Goal: Navigation & Orientation: Find specific page/section

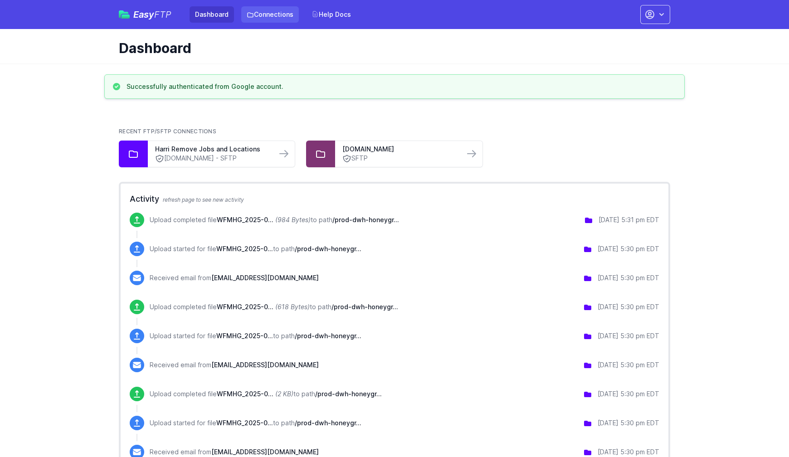
click at [282, 19] on link "Connections" at bounding box center [270, 14] width 58 height 16
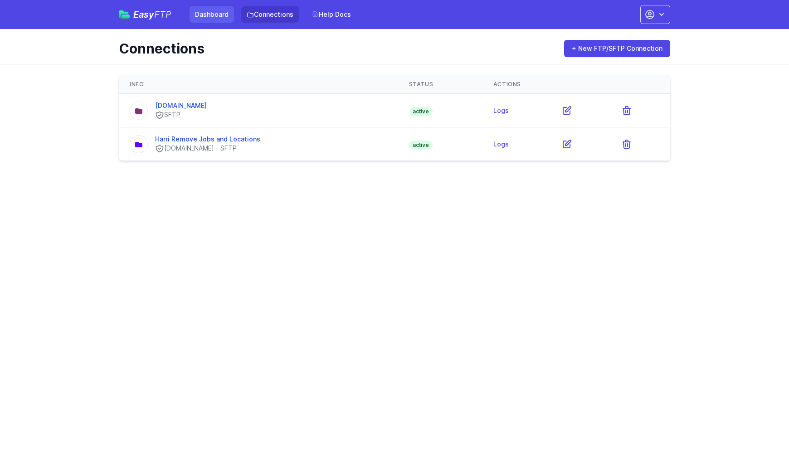
click at [217, 16] on link "Dashboard" at bounding box center [212, 14] width 44 height 16
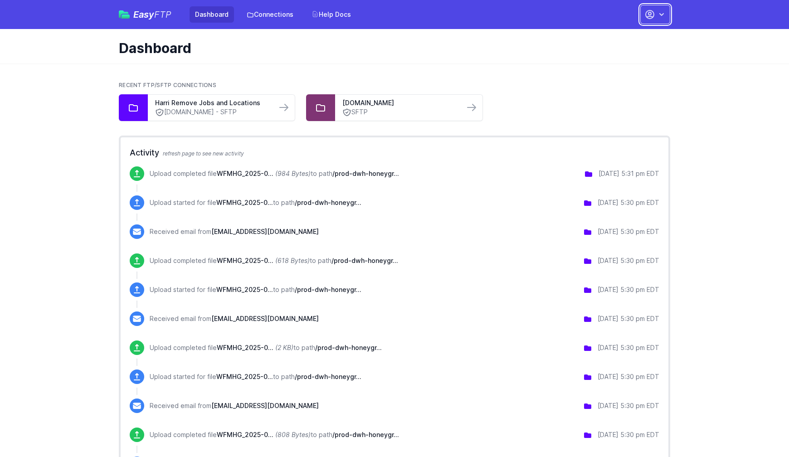
click at [651, 12] on icon "button" at bounding box center [650, 14] width 11 height 11
click at [624, 40] on link "Account Settings" at bounding box center [626, 37] width 87 height 16
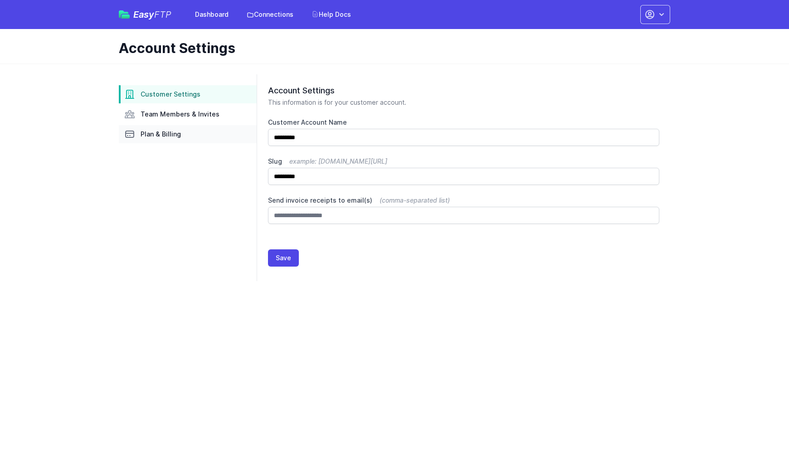
click at [175, 136] on span "Plan & Billing" at bounding box center [161, 134] width 40 height 9
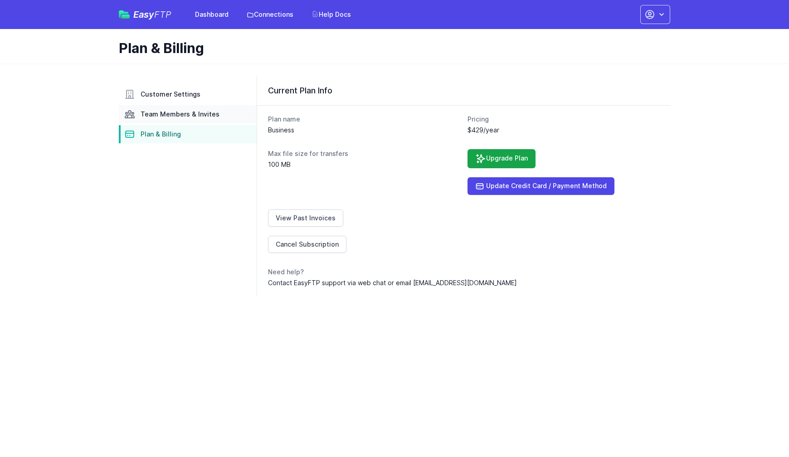
click at [187, 108] on link "Team Members & Invites" at bounding box center [188, 114] width 138 height 18
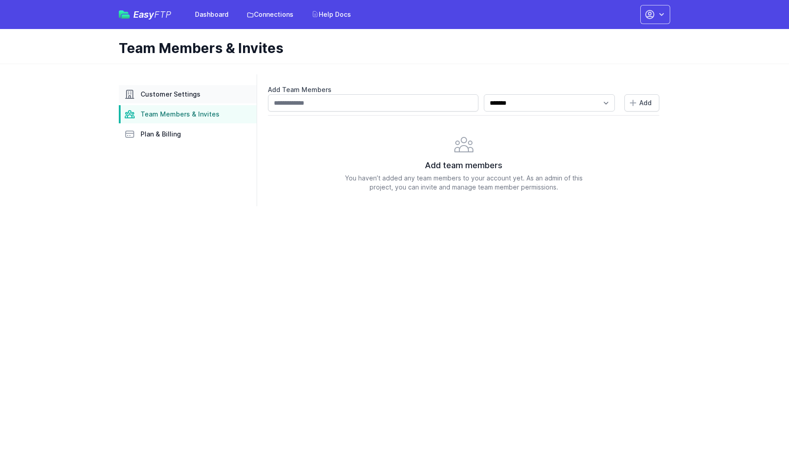
click at [188, 93] on span "Customer Settings" at bounding box center [171, 94] width 60 height 9
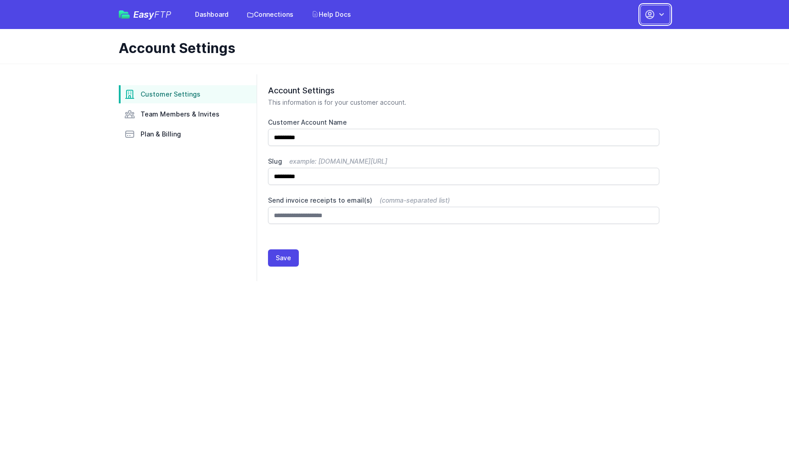
click at [658, 20] on button "button" at bounding box center [656, 14] width 30 height 19
click at [619, 53] on link "Your Profile" at bounding box center [626, 54] width 87 height 16
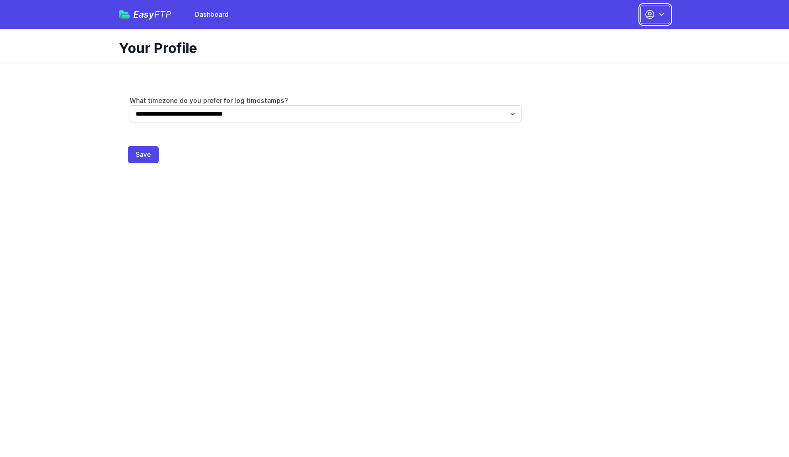
click at [660, 12] on icon "button" at bounding box center [661, 14] width 9 height 9
click at [624, 37] on link "Dashboard" at bounding box center [626, 37] width 87 height 16
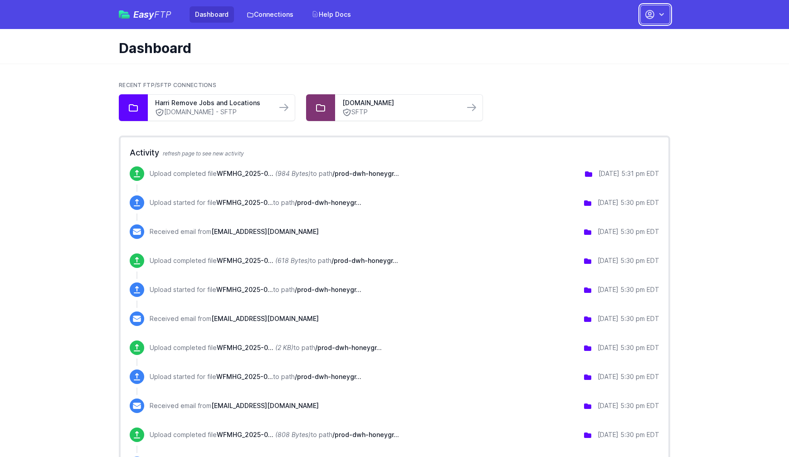
click at [663, 17] on icon "button" at bounding box center [661, 14] width 9 height 9
click at [617, 59] on link "Your Profile" at bounding box center [626, 54] width 87 height 16
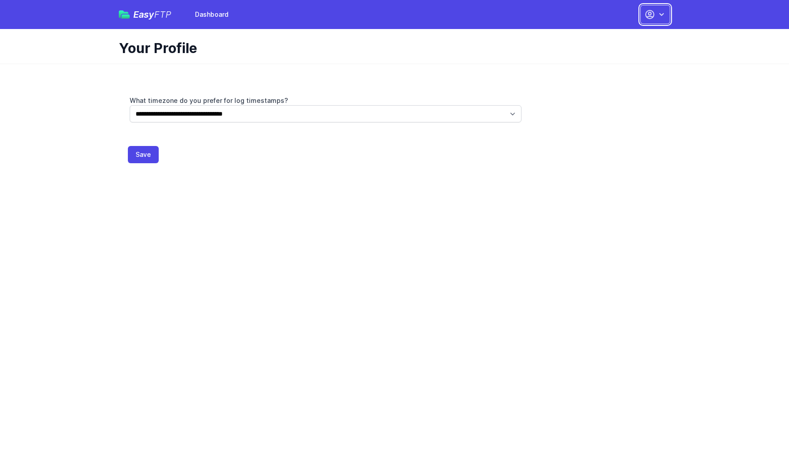
click at [656, 20] on button "button" at bounding box center [656, 14] width 30 height 19
click at [213, 20] on link "Dashboard" at bounding box center [212, 14] width 44 height 16
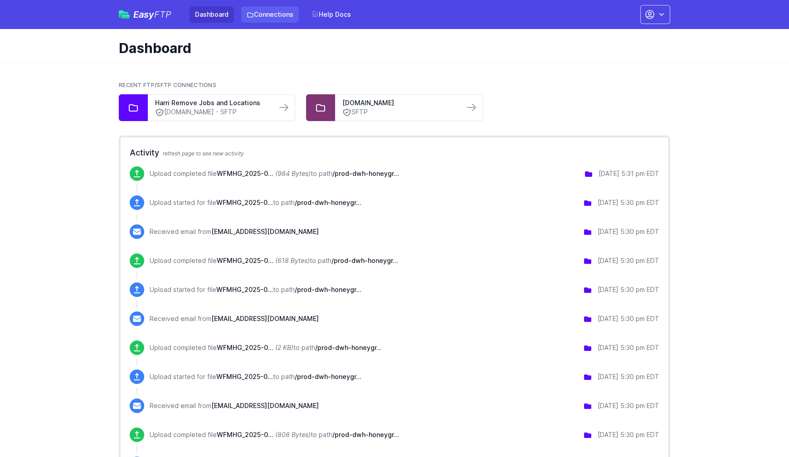
click at [289, 15] on link "Connections" at bounding box center [270, 14] width 58 height 16
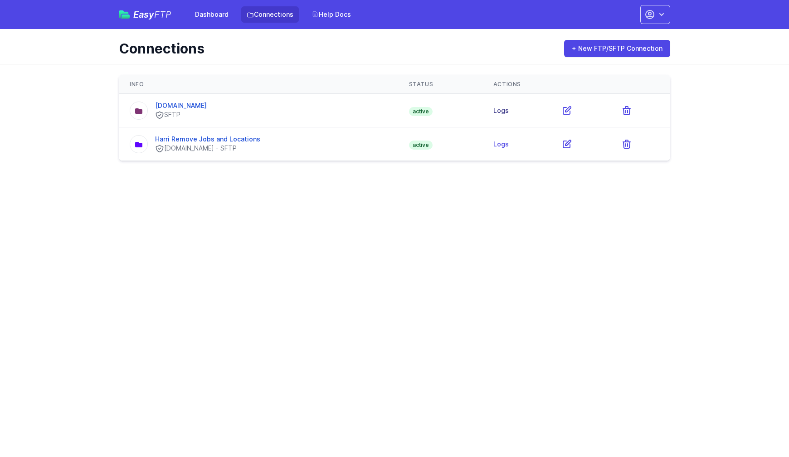
click at [499, 113] on link "Logs" at bounding box center [501, 111] width 15 height 8
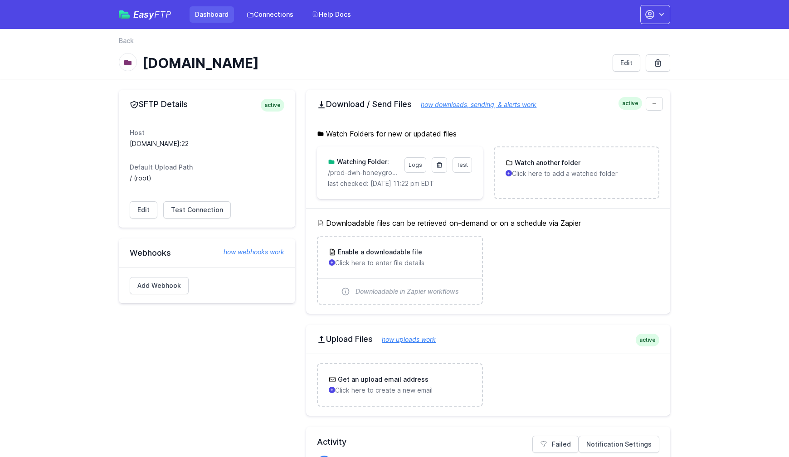
click at [217, 12] on link "Dashboard" at bounding box center [212, 14] width 44 height 16
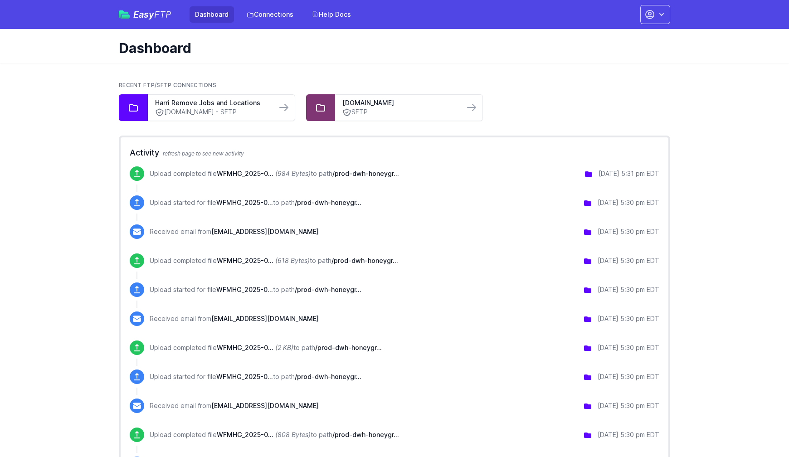
click at [171, 16] on div "Dashboard Connections Help Docs" at bounding box center [263, 14] width 185 height 16
click at [656, 16] on button "button" at bounding box center [656, 14] width 30 height 19
click at [628, 41] on link "Account Settings" at bounding box center [626, 37] width 87 height 16
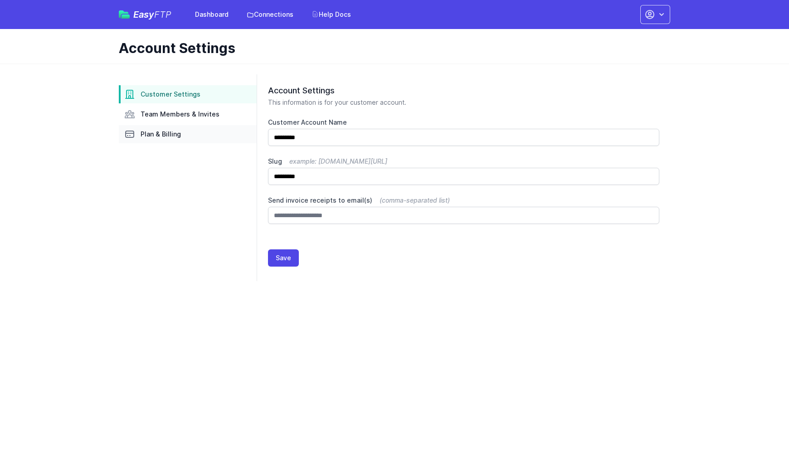
click at [195, 132] on link "Plan & Billing" at bounding box center [188, 134] width 138 height 18
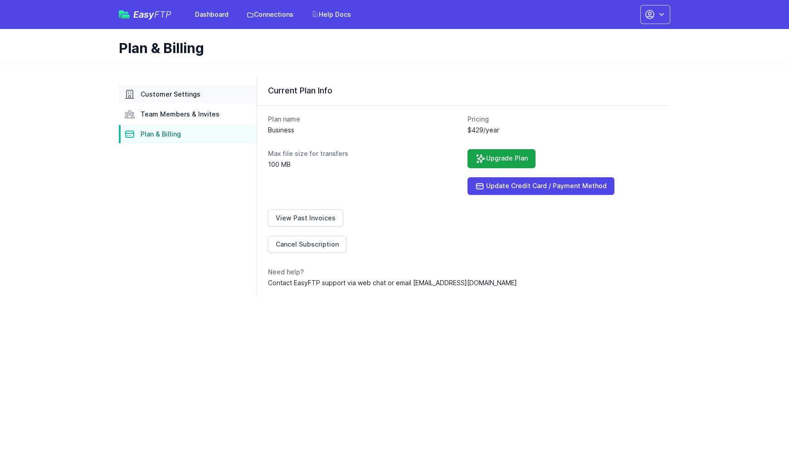
click at [186, 98] on span "Customer Settings" at bounding box center [171, 94] width 60 height 9
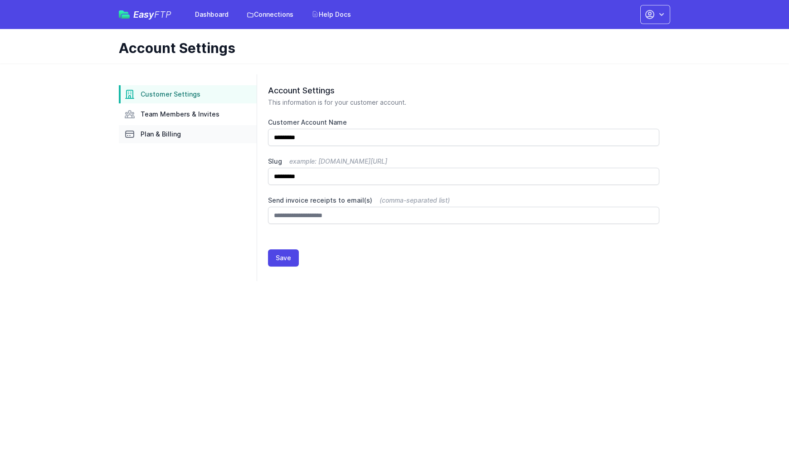
click at [180, 125] on link "Plan & Billing" at bounding box center [188, 134] width 138 height 18
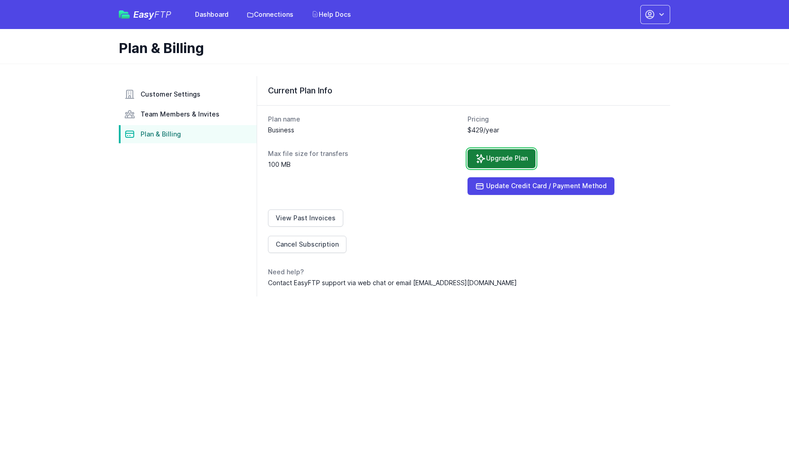
click at [502, 162] on link "Upgrade Plan" at bounding box center [502, 158] width 68 height 19
click at [272, 23] on div "Easy FTP Dashboard Connections Help Docs Account Settings Your Profile Contact …" at bounding box center [395, 14] width 552 height 29
click at [273, 17] on link "Connections" at bounding box center [270, 14] width 58 height 16
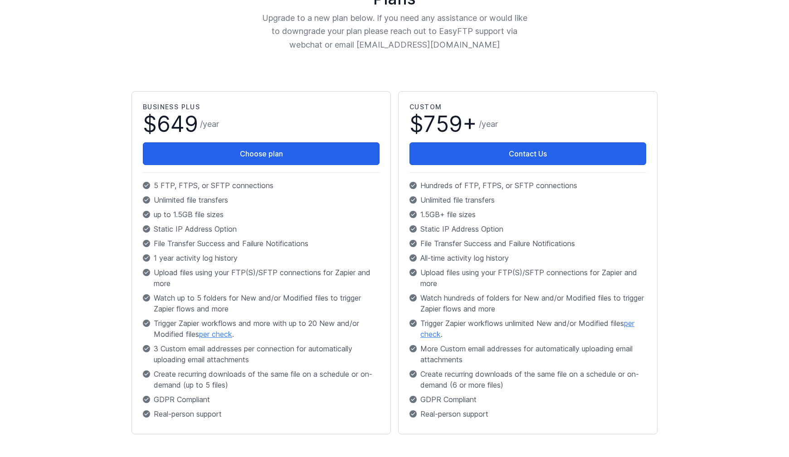
scroll to position [122, 0]
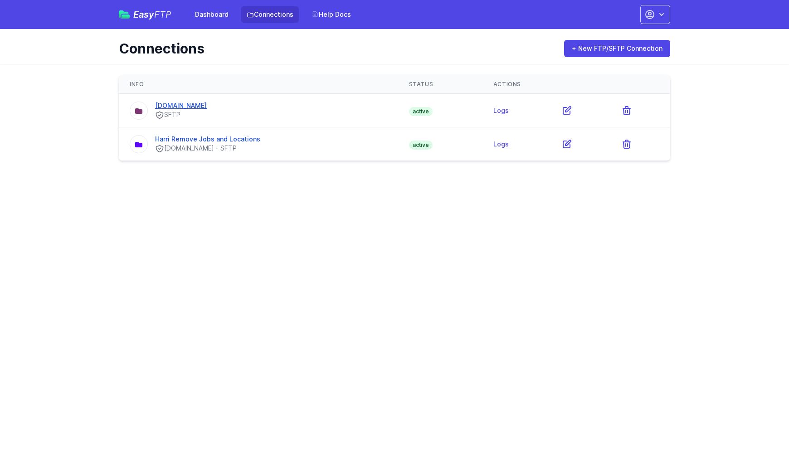
click at [187, 104] on link "[DOMAIN_NAME]" at bounding box center [181, 106] width 52 height 8
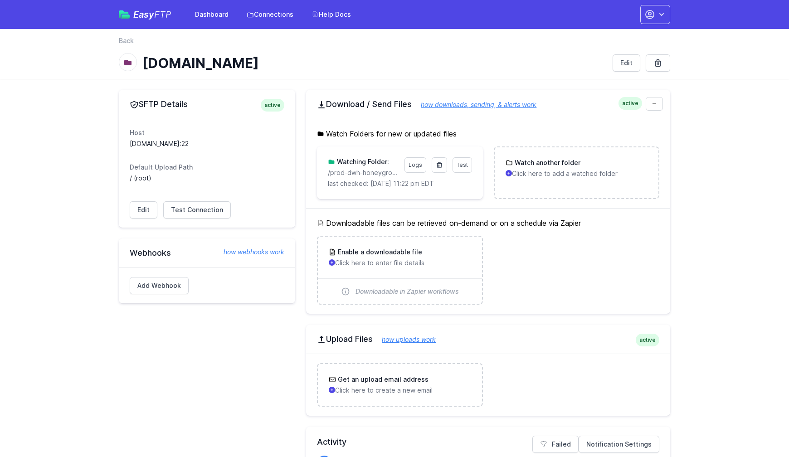
click at [389, 59] on h1 "[DOMAIN_NAME]" at bounding box center [373, 63] width 463 height 16
